Goal: Task Accomplishment & Management: Manage account settings

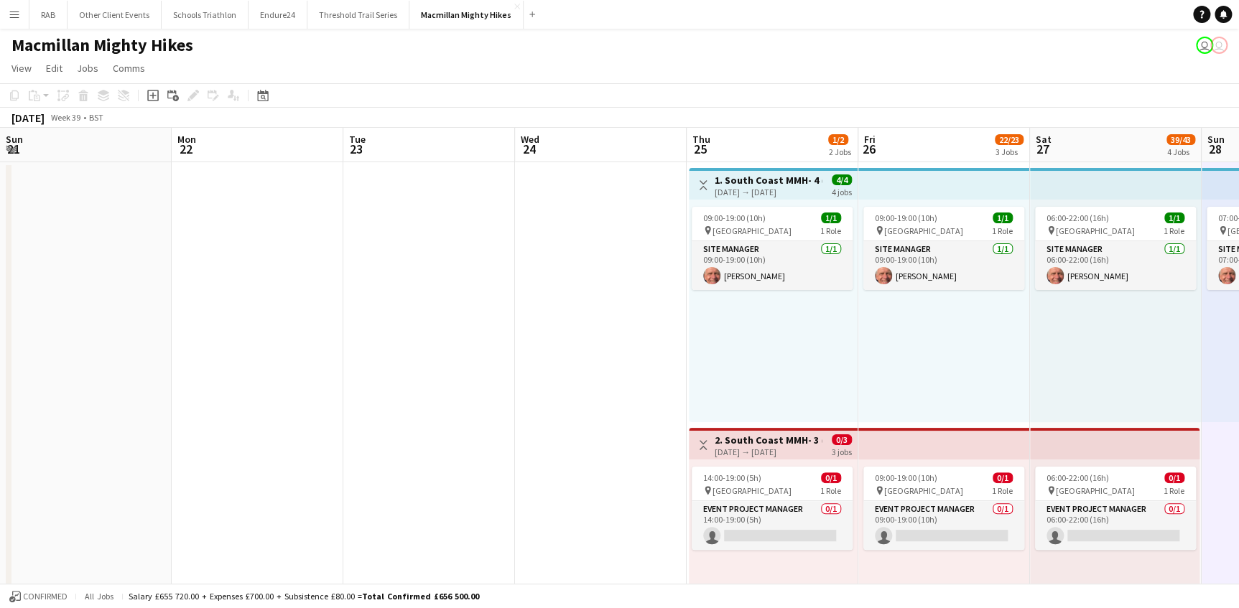
scroll to position [0, 496]
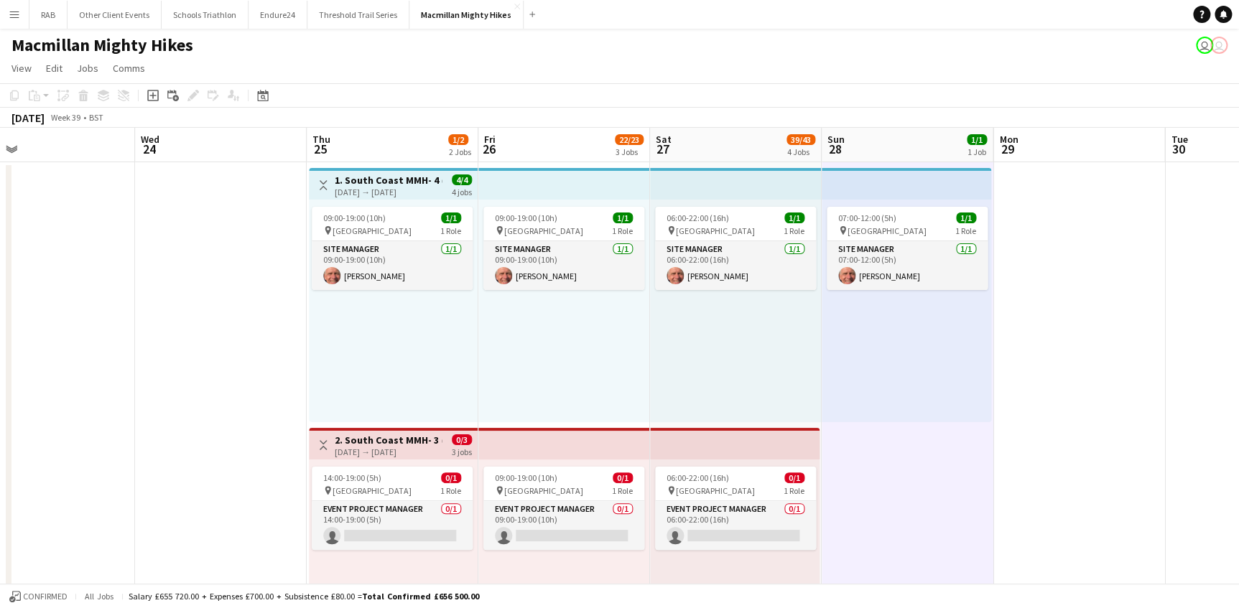
drag, startPoint x: 336, startPoint y: 149, endPoint x: 1157, endPoint y: 76, distance: 823.7
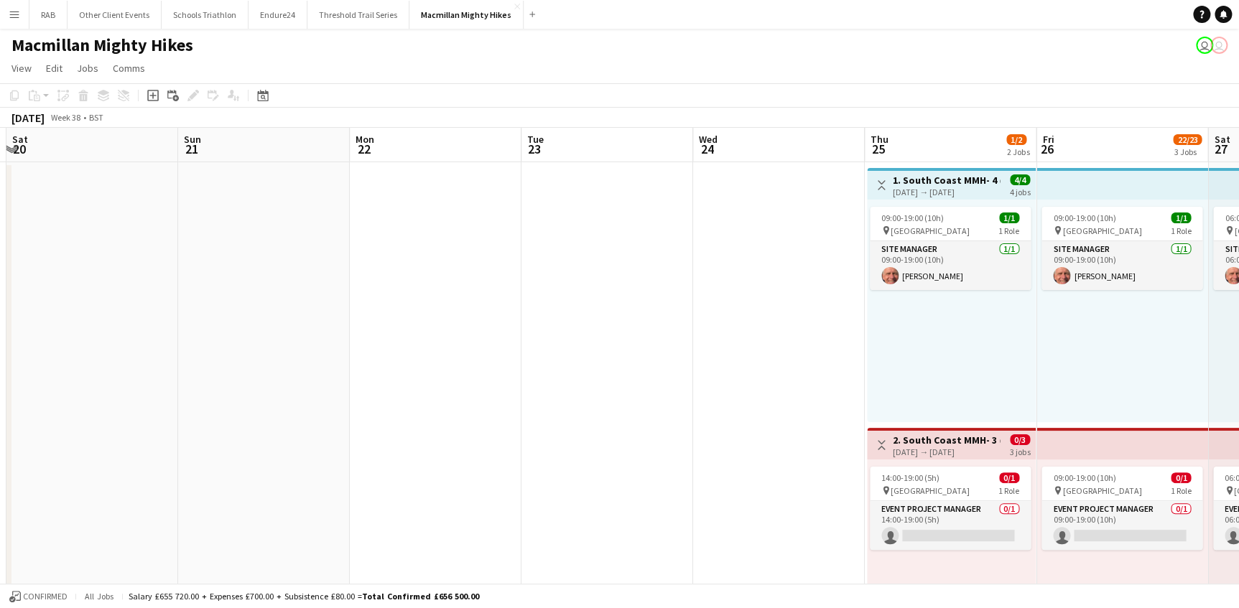
drag, startPoint x: 381, startPoint y: 152, endPoint x: 1250, endPoint y: 118, distance: 869.9
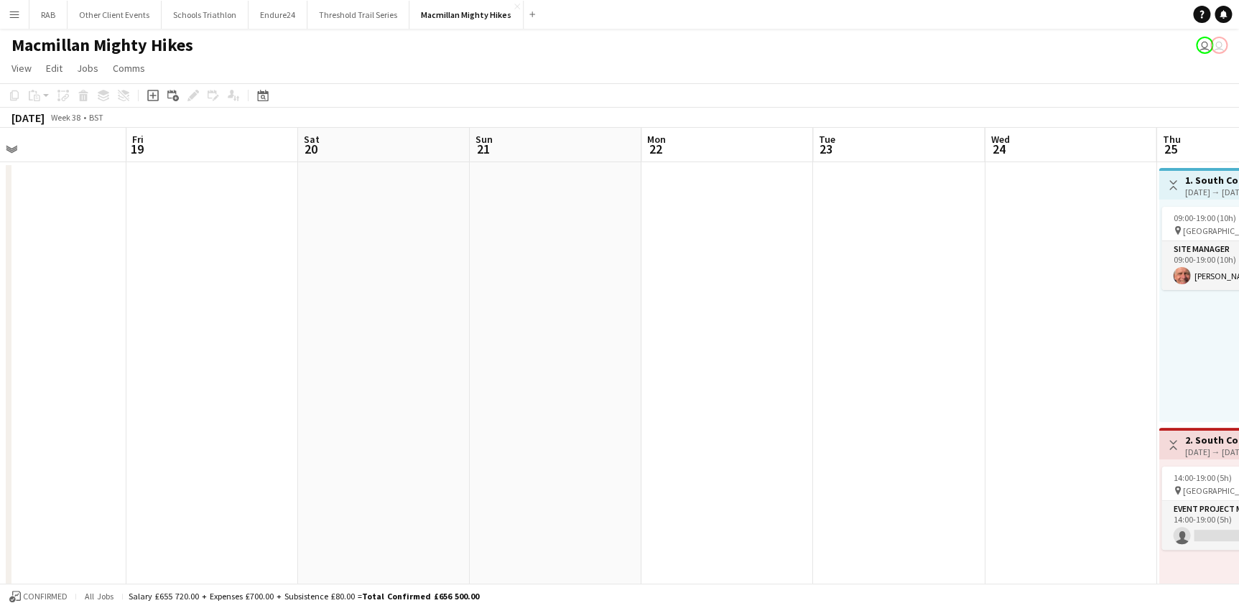
drag, startPoint x: 341, startPoint y: 150, endPoint x: 1248, endPoint y: 91, distance: 909.3
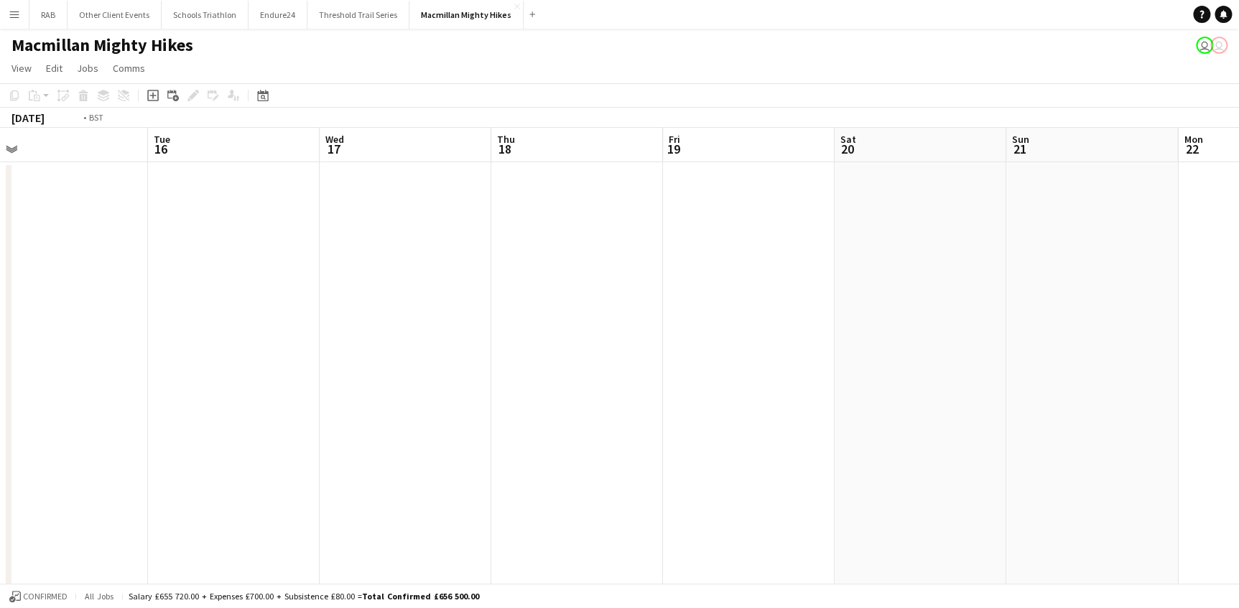
scroll to position [0, 323]
drag, startPoint x: 438, startPoint y: 147, endPoint x: 999, endPoint y: 168, distance: 560.8
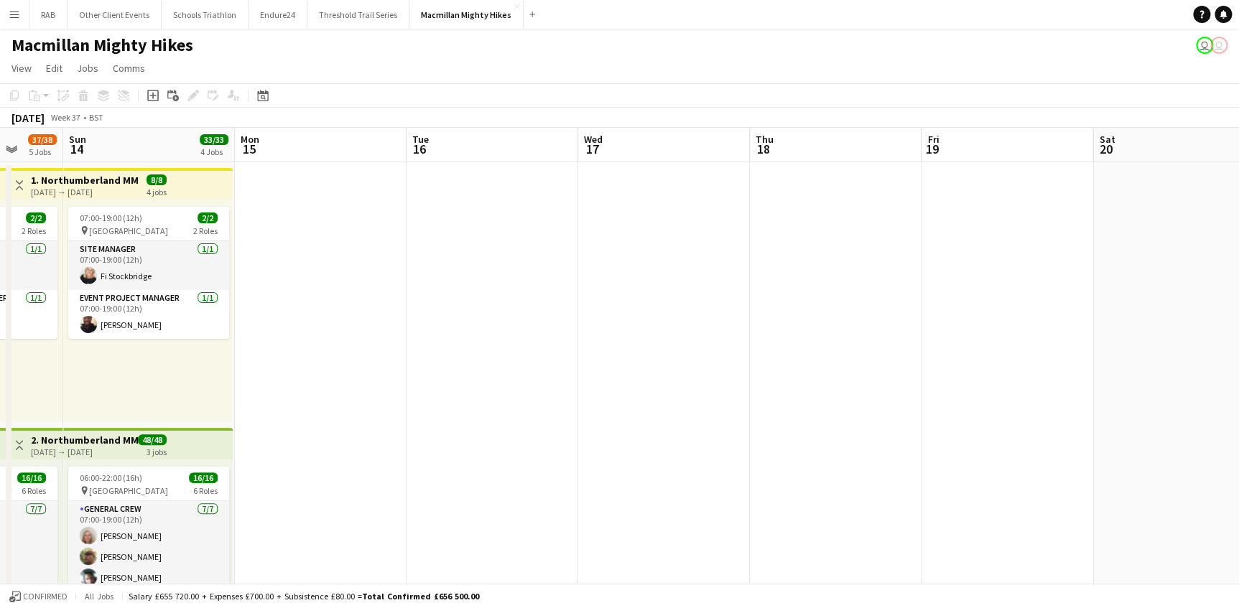
scroll to position [169, 0]
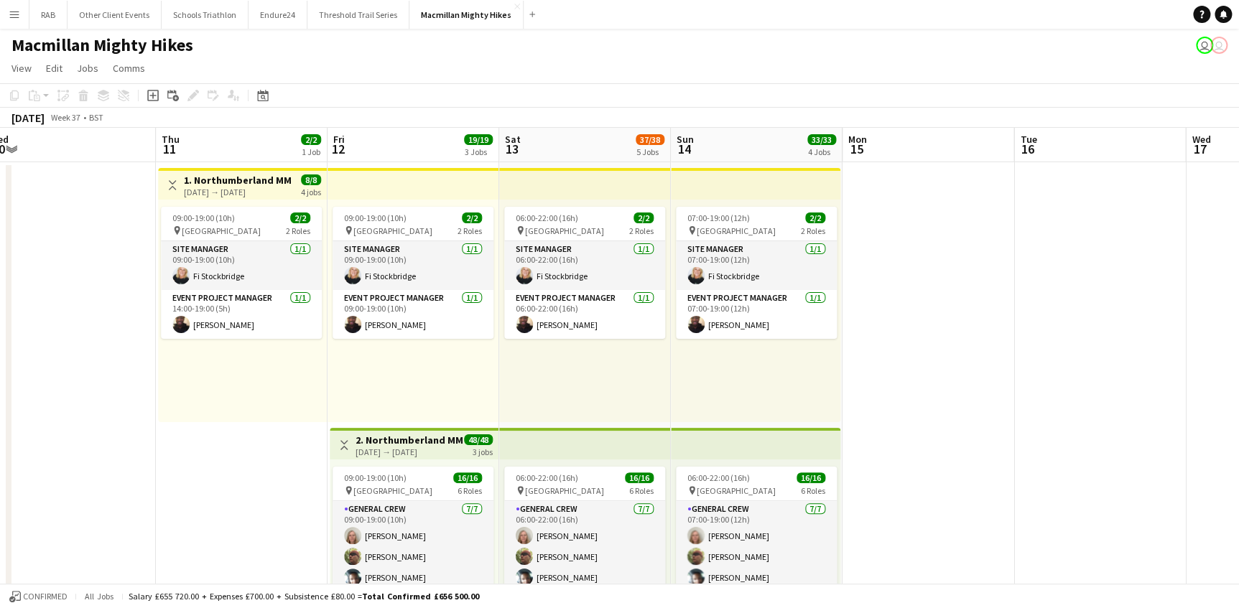
drag, startPoint x: 317, startPoint y: 154, endPoint x: 900, endPoint y: 129, distance: 583.9
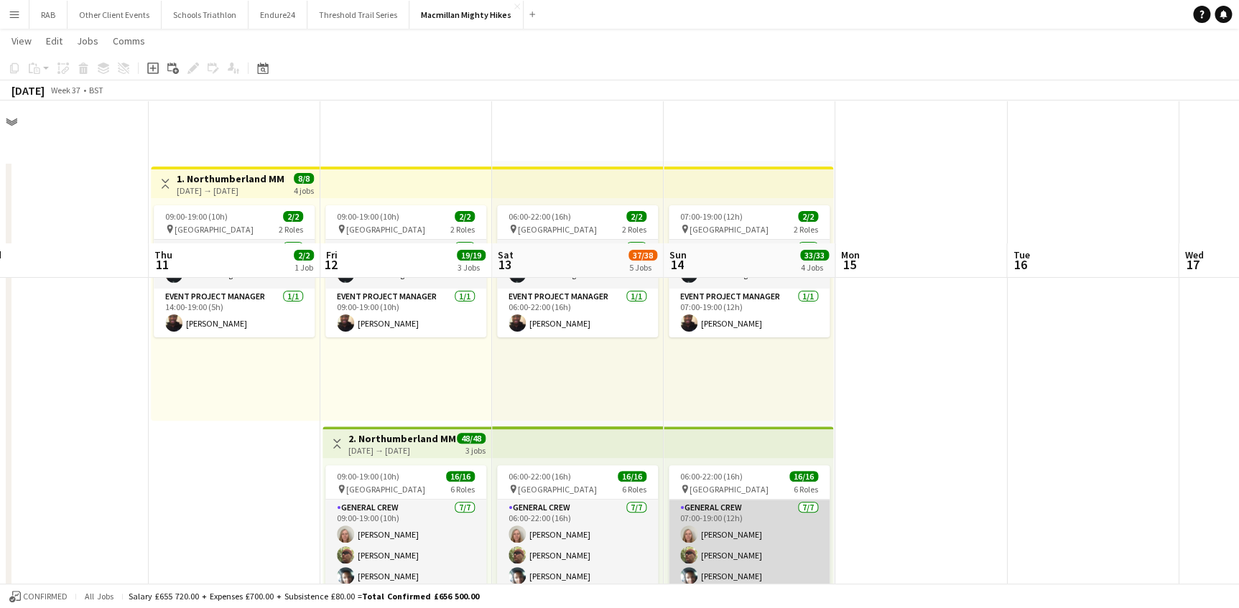
scroll to position [261, 0]
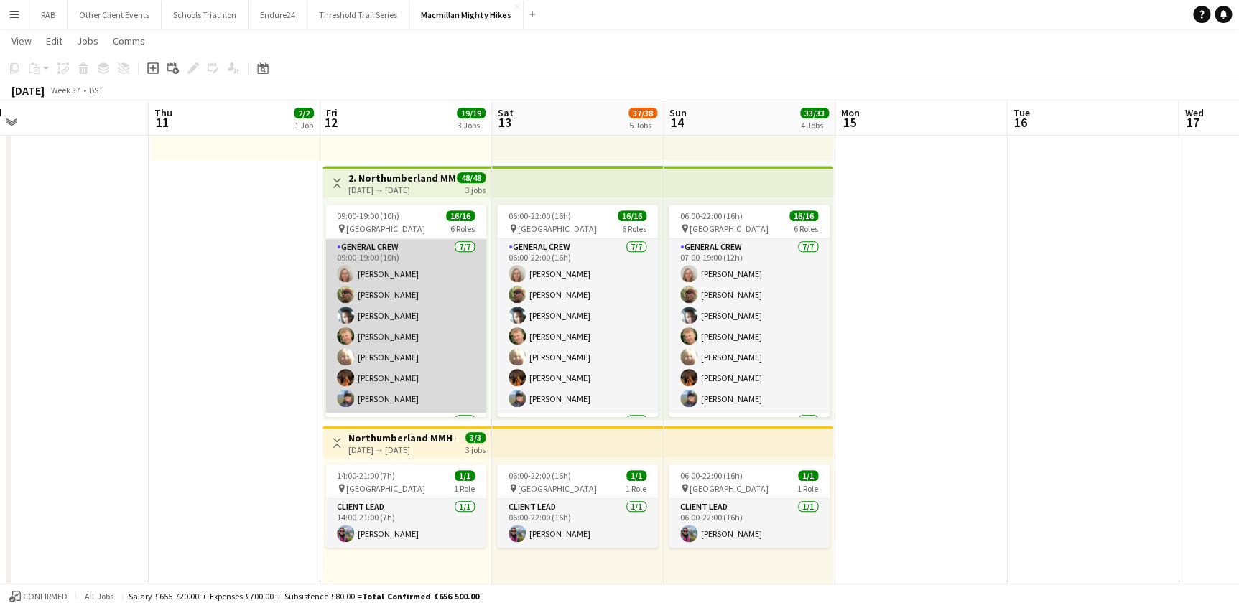
click at [401, 264] on app-card-role "General Crew [DATE] 09:00-19:00 (10h) [PERSON_NAME] [PERSON_NAME] [PERSON_NAME]…" at bounding box center [405, 326] width 161 height 174
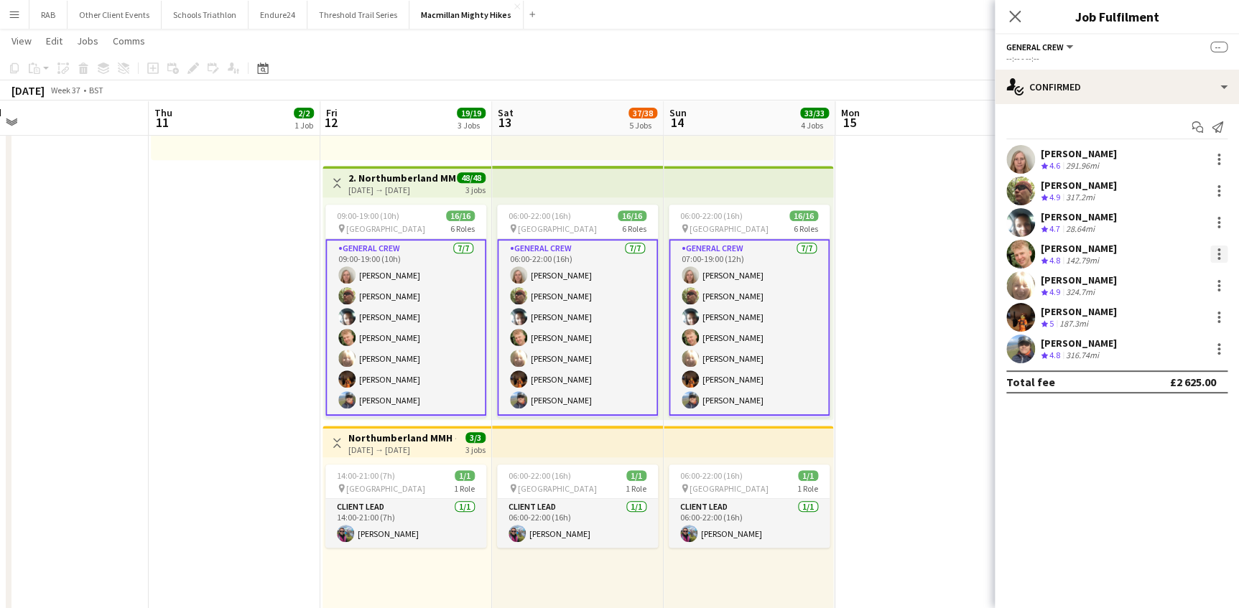
click at [1220, 246] on div at bounding box center [1219, 254] width 17 height 17
click at [1147, 380] on span "Remove" at bounding box center [1148, 384] width 43 height 12
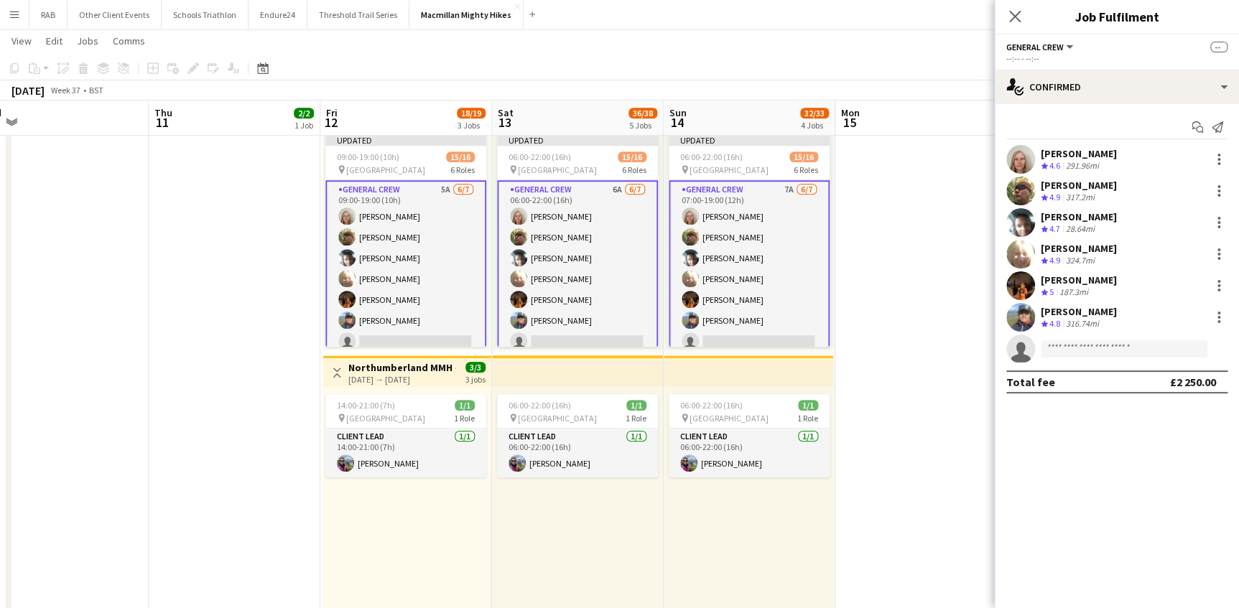
scroll to position [392, 0]
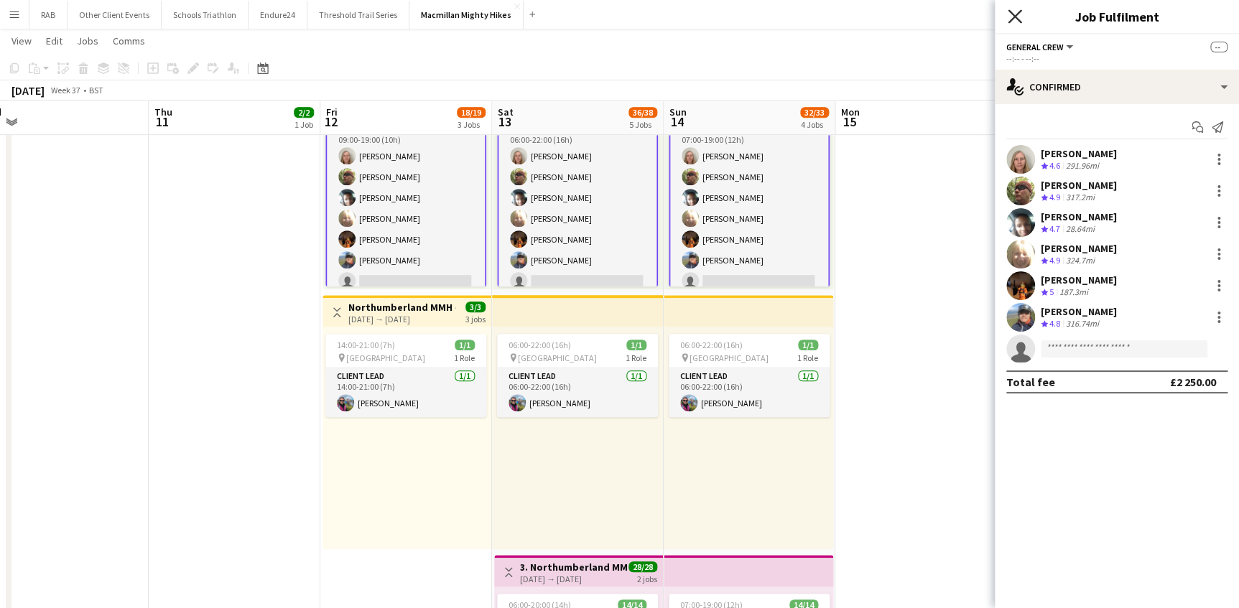
click at [1016, 21] on icon "Close pop-in" at bounding box center [1015, 16] width 14 height 14
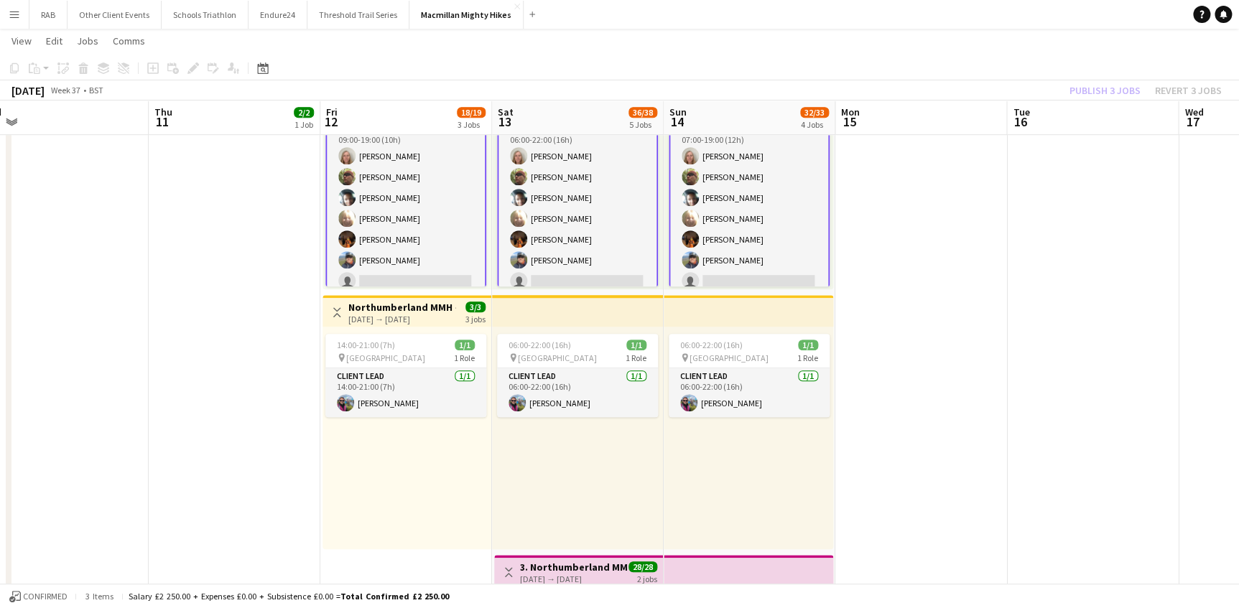
drag, startPoint x: 1030, startPoint y: 230, endPoint x: 1109, endPoint y: 108, distance: 145.1
click at [1030, 228] on app-date-cell at bounding box center [1093, 405] width 172 height 1272
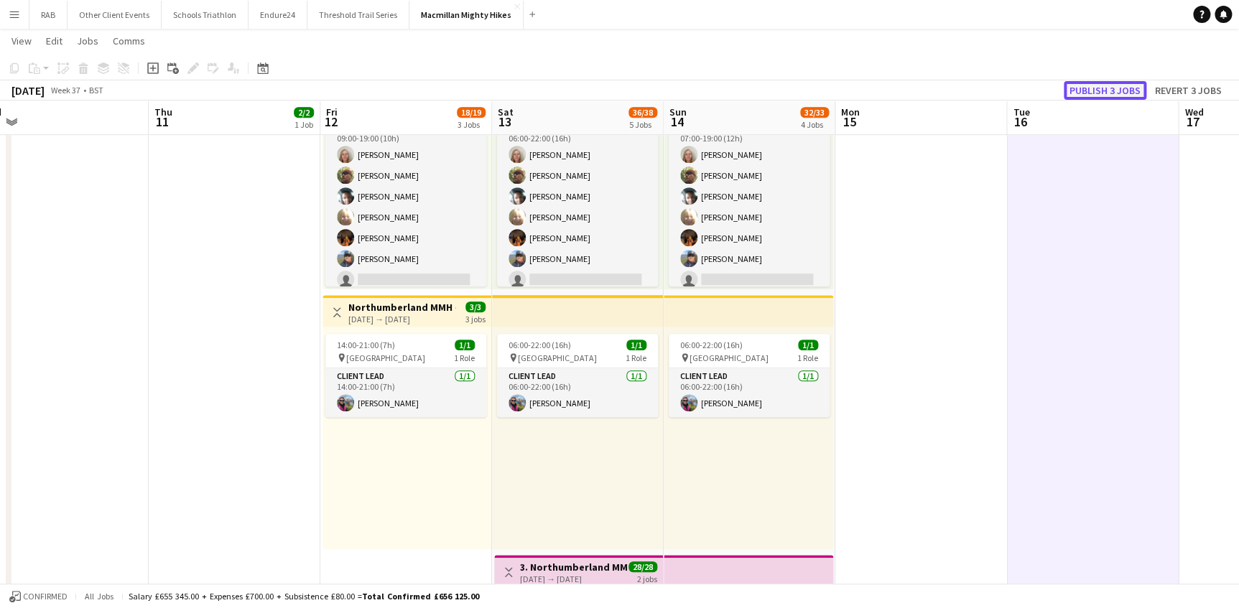
click at [1098, 93] on button "Publish 3 jobs" at bounding box center [1105, 90] width 83 height 19
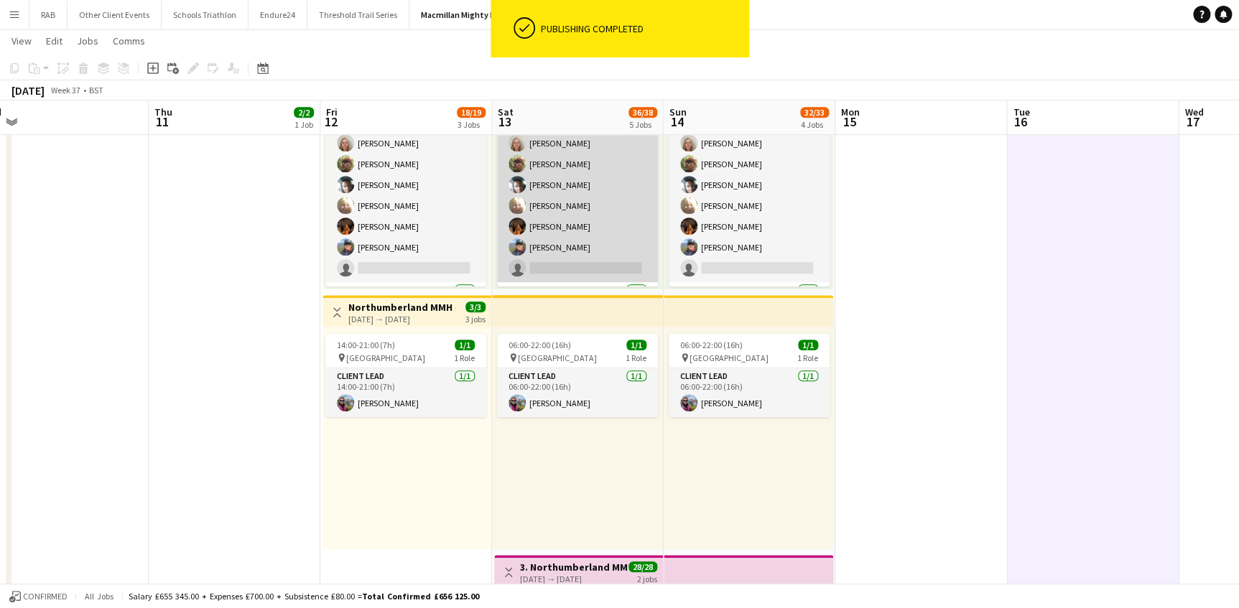
click at [565, 165] on app-card-role "General Crew 6A [DATE] 06:00-22:00 (16h) [PERSON_NAME] [PERSON_NAME] [PERSON_NA…" at bounding box center [577, 195] width 161 height 174
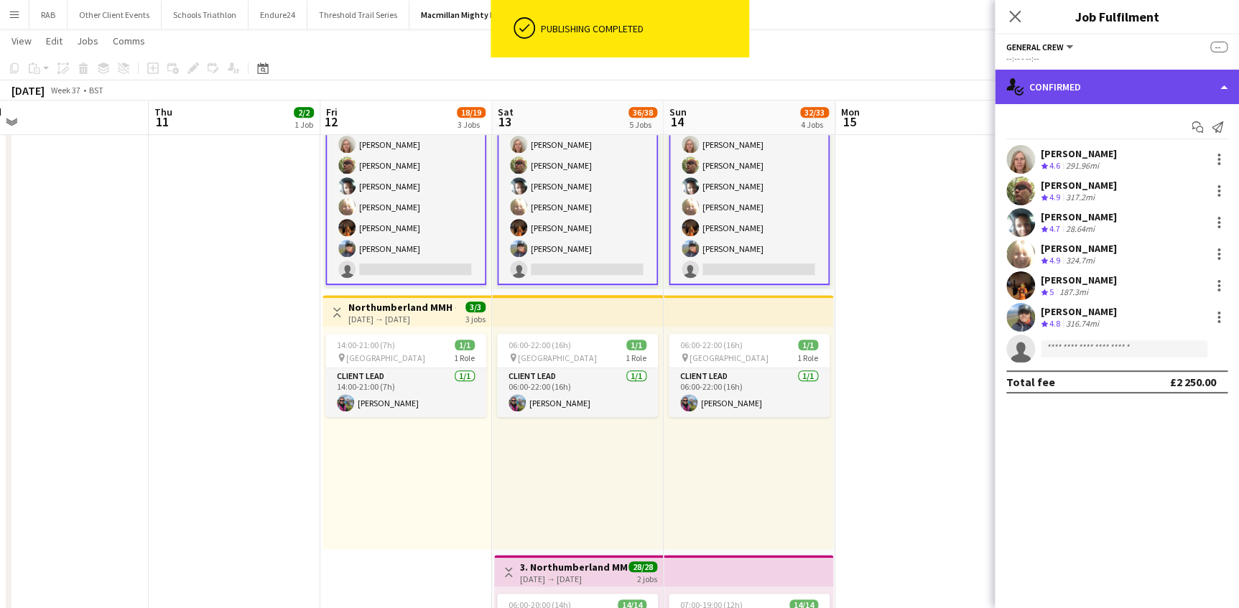
click at [1042, 89] on div "single-neutral-actions-check-2 Confirmed" at bounding box center [1117, 87] width 244 height 34
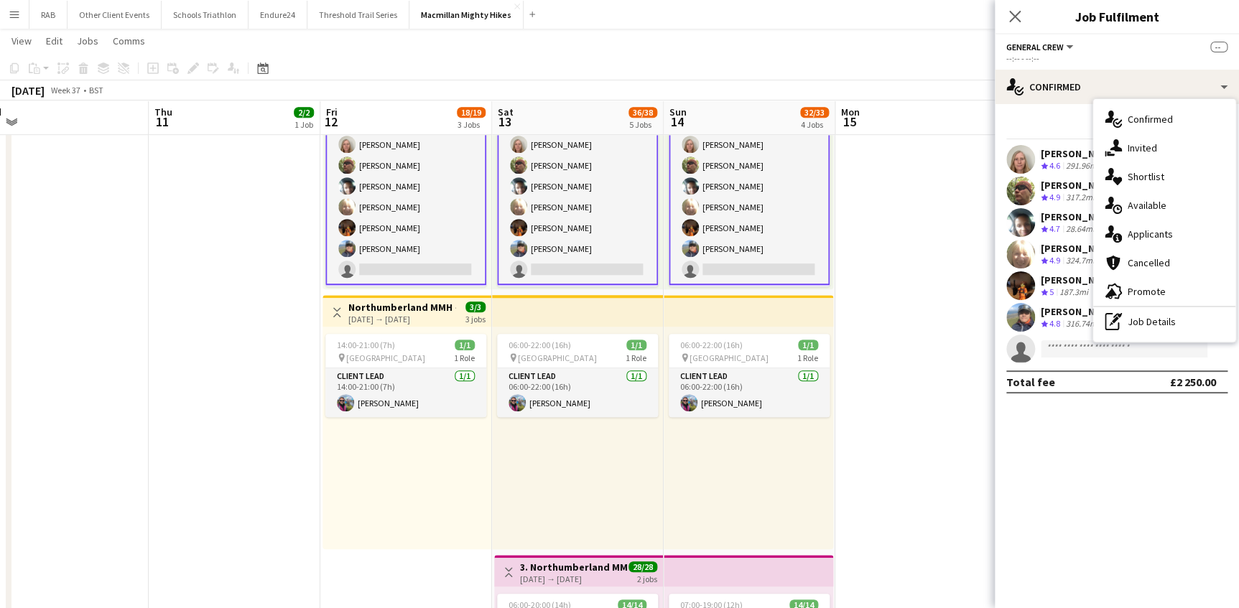
click at [1143, 236] on span "Applicants" at bounding box center [1150, 234] width 45 height 13
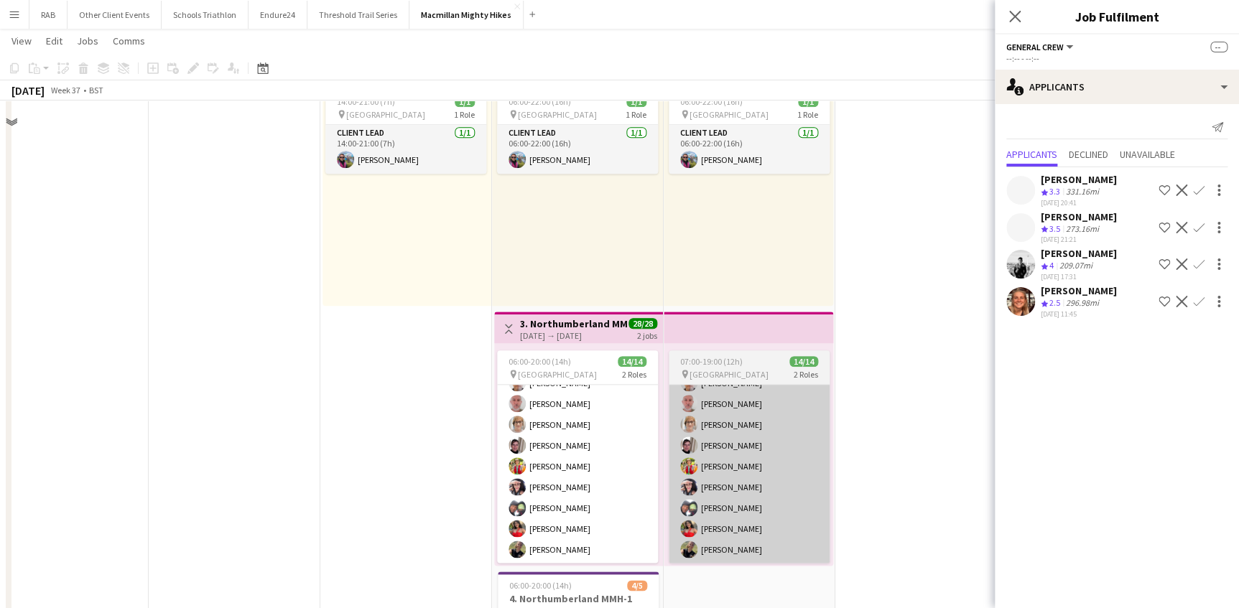
scroll to position [653, 0]
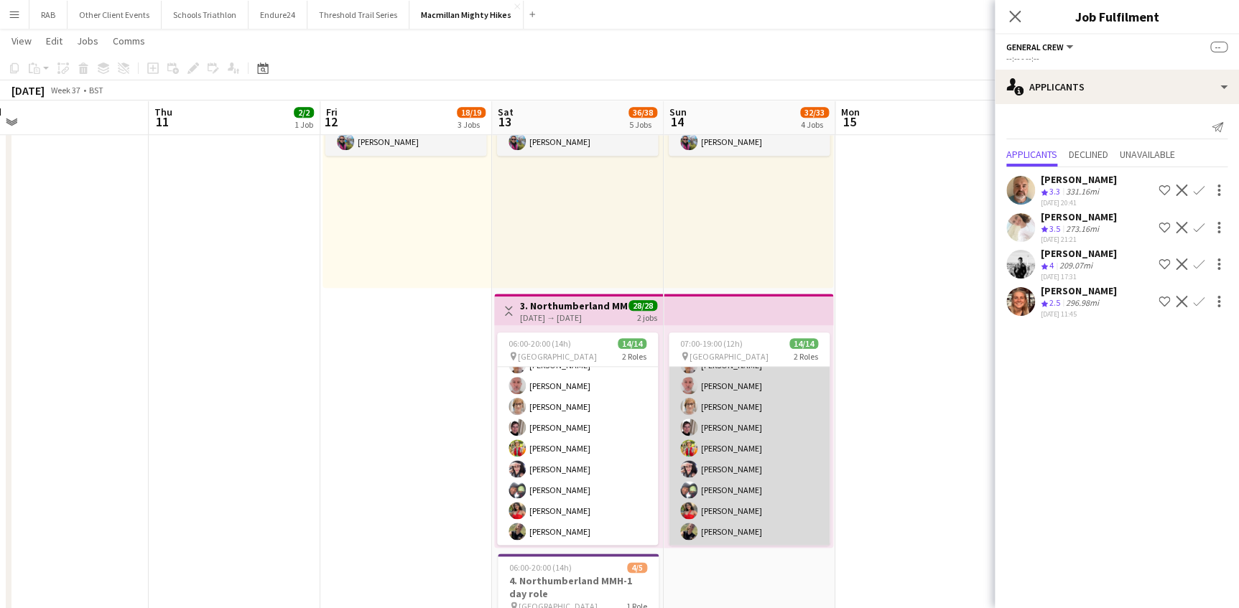
click at [740, 398] on app-card-role "General Crew [DATE] 07:00-19:00 (12h) [PERSON_NAME] [PERSON_NAME] [PERSON_NAME]…" at bounding box center [749, 417] width 161 height 257
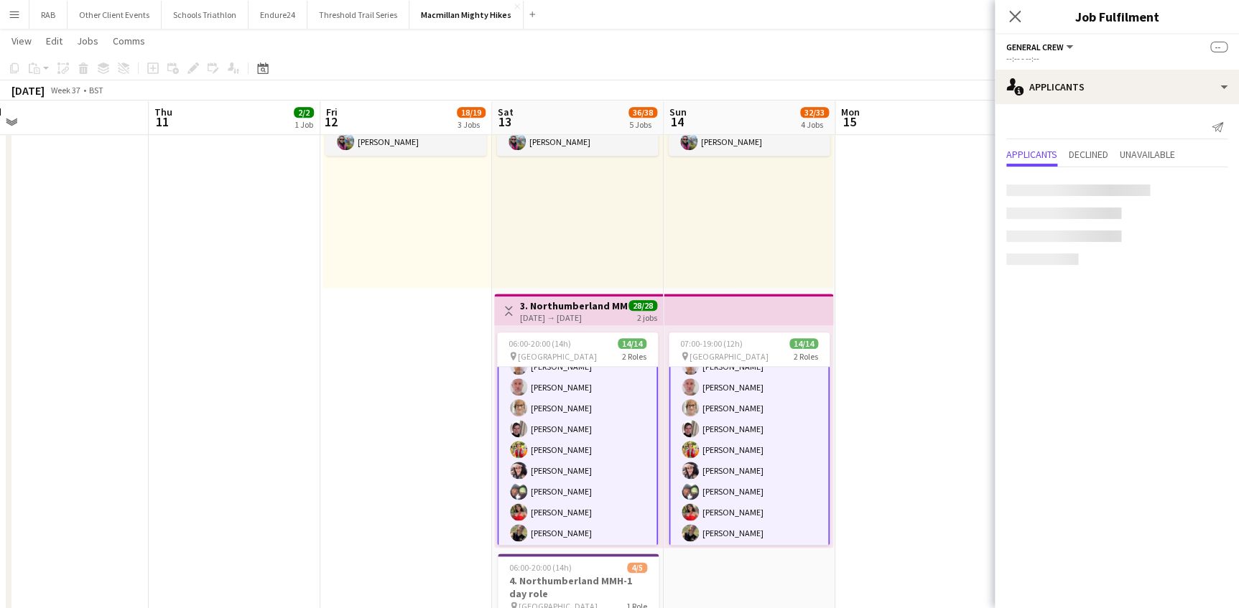
scroll to position [170, 0]
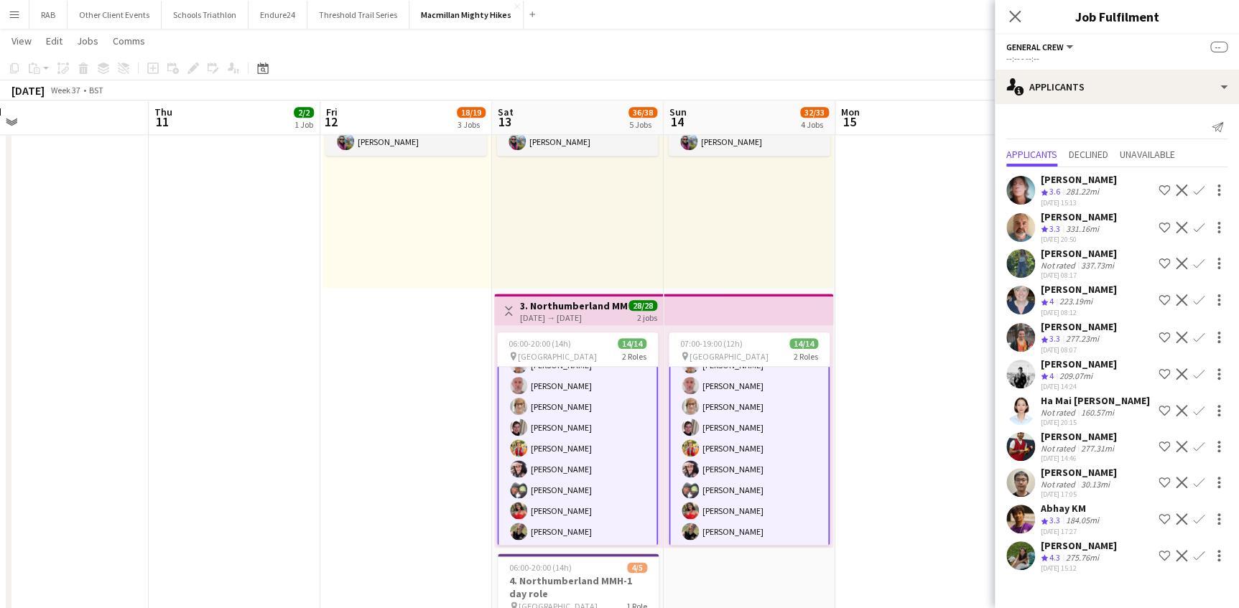
click at [739, 442] on app-card-role "General Crew [DATE] 07:00-19:00 (12h) [PERSON_NAME] [PERSON_NAME] [PERSON_NAME]…" at bounding box center [749, 417] width 161 height 260
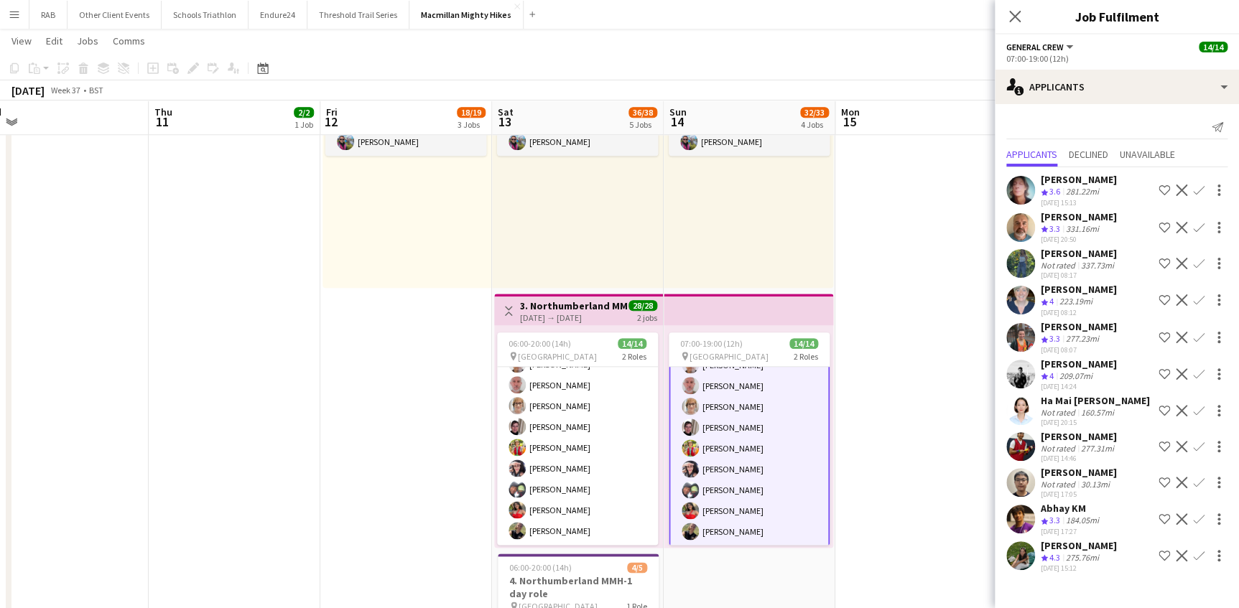
scroll to position [169, 0]
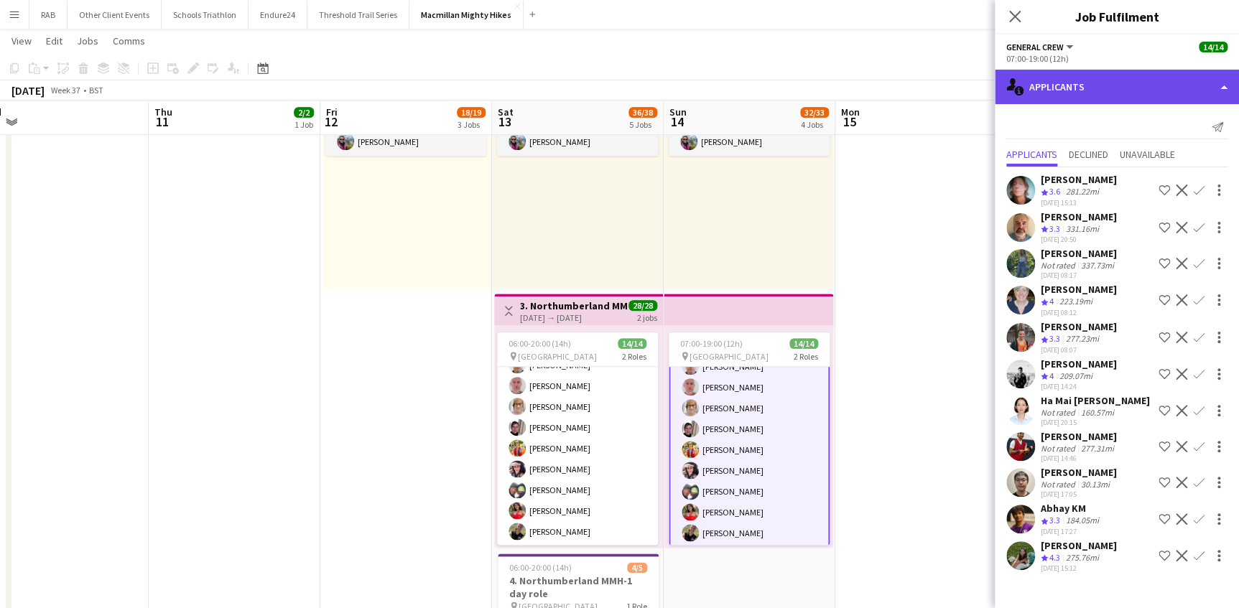
click at [1054, 93] on div "single-neutral-actions-information Applicants" at bounding box center [1117, 87] width 244 height 34
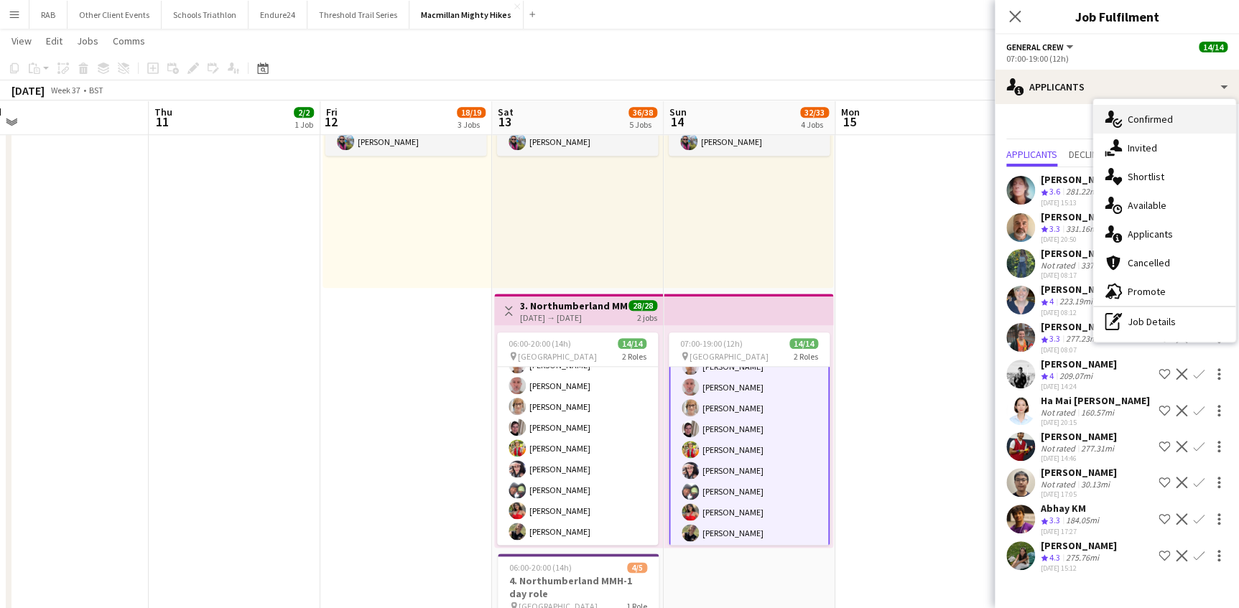
click at [1141, 119] on span "Confirmed" at bounding box center [1150, 119] width 45 height 13
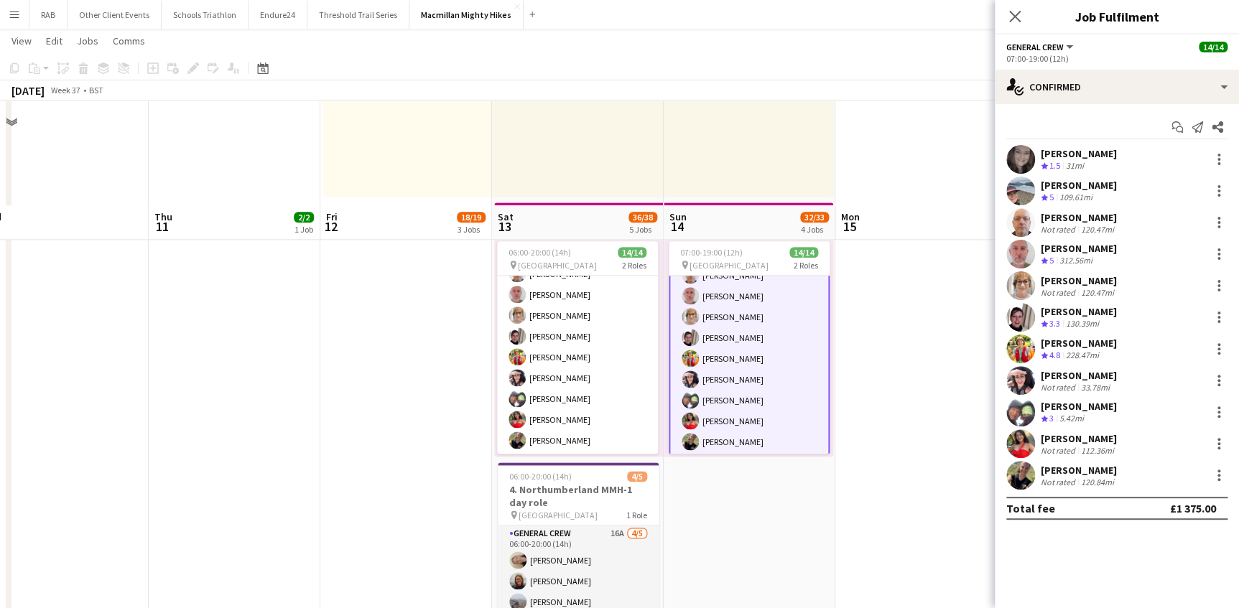
scroll to position [848, 0]
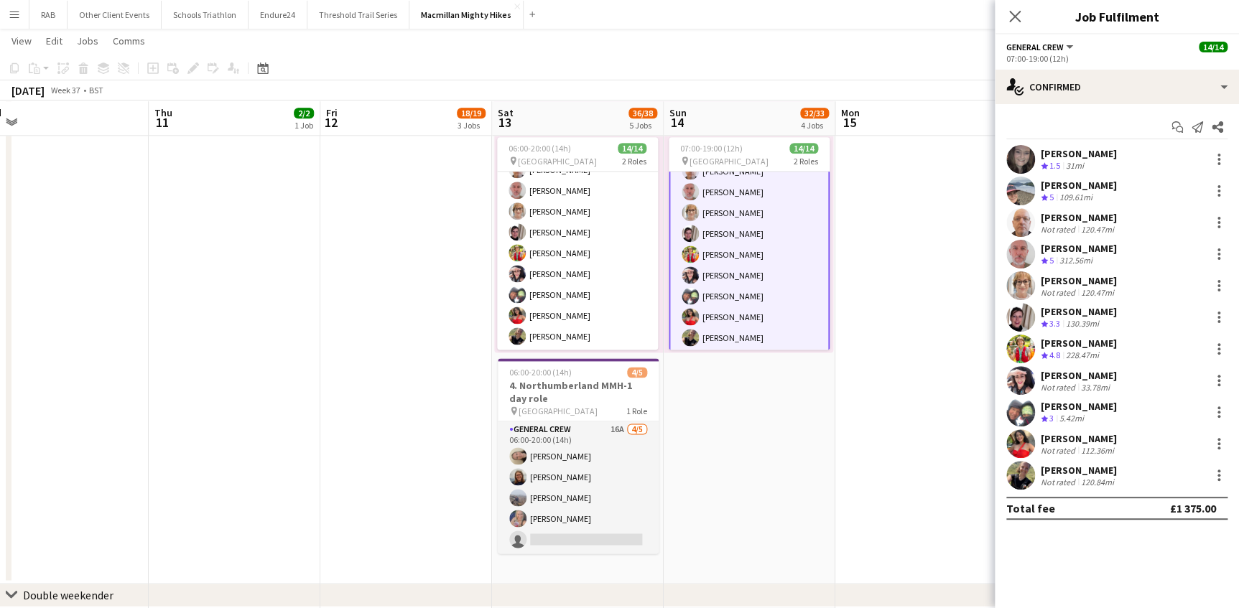
drag, startPoint x: 781, startPoint y: 402, endPoint x: 759, endPoint y: 483, distance: 84.7
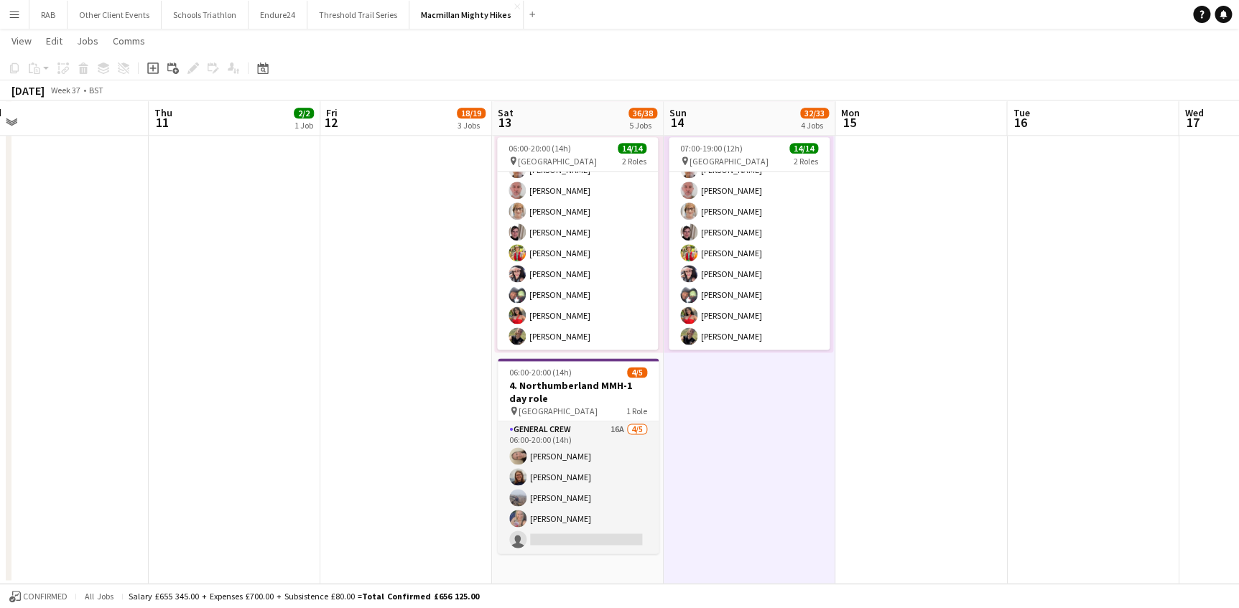
scroll to position [167, 0]
